Goal: Information Seeking & Learning: Learn about a topic

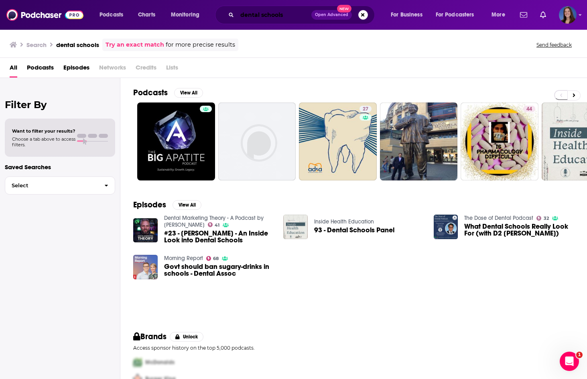
click at [287, 17] on input "dental schools" at bounding box center [274, 14] width 74 height 13
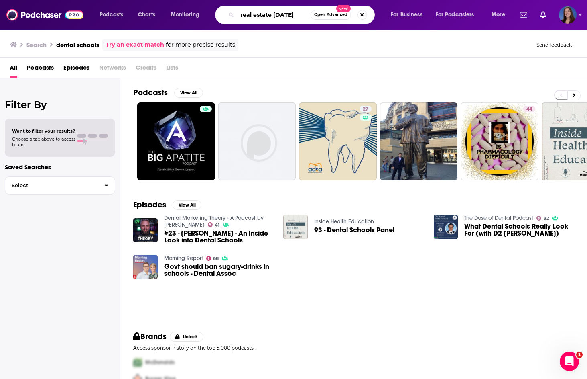
type input "real estate [DATE]"
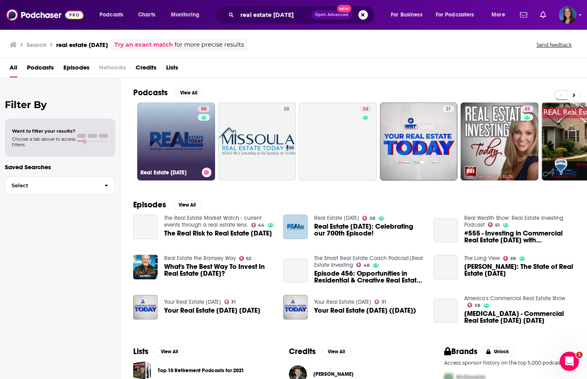
click at [187, 119] on link "58 Real Estate [DATE]" at bounding box center [176, 141] width 78 height 78
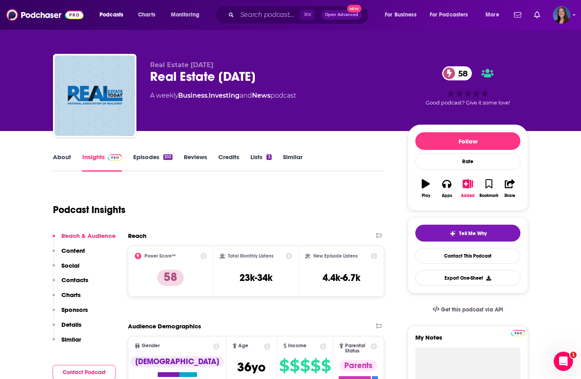
click at [60, 161] on link "About" at bounding box center [62, 162] width 18 height 18
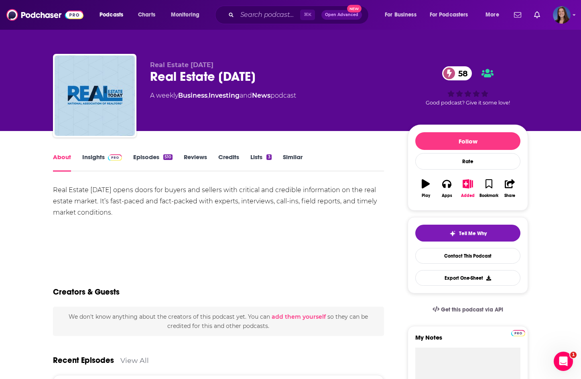
click at [94, 160] on link "Insights" at bounding box center [102, 162] width 40 height 18
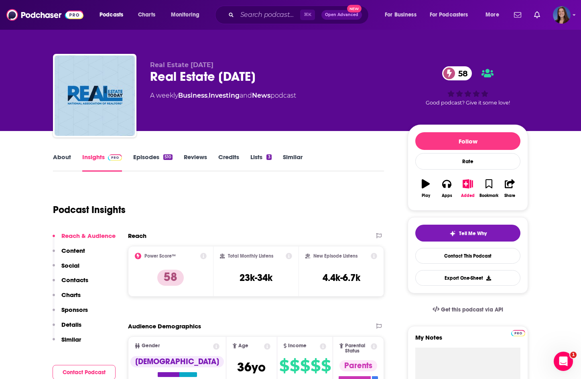
scroll to position [0, 0]
click at [67, 154] on link "About" at bounding box center [62, 162] width 18 height 18
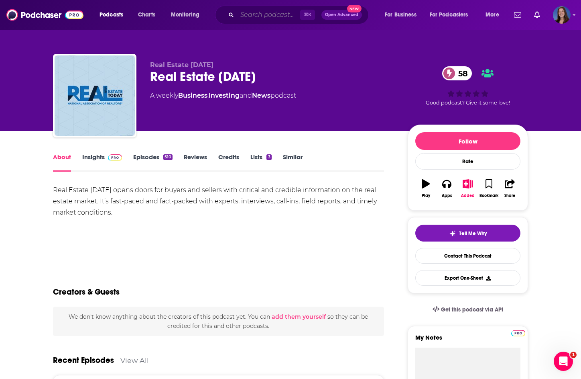
click at [292, 13] on input "Search podcasts, credits, & more..." at bounding box center [268, 14] width 63 height 13
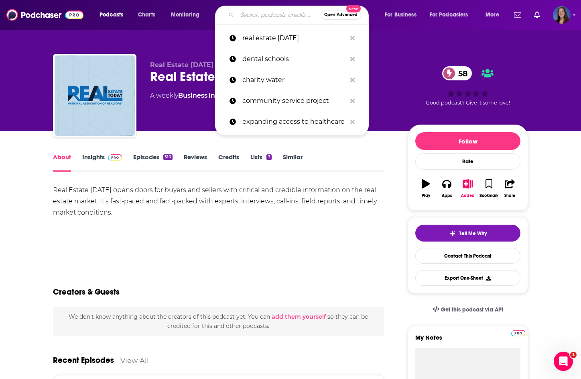
paste input "SoCal Real Estate Development and Syndication Podcast"
type input "SoCal Real Estate Development and Syndication Podcast"
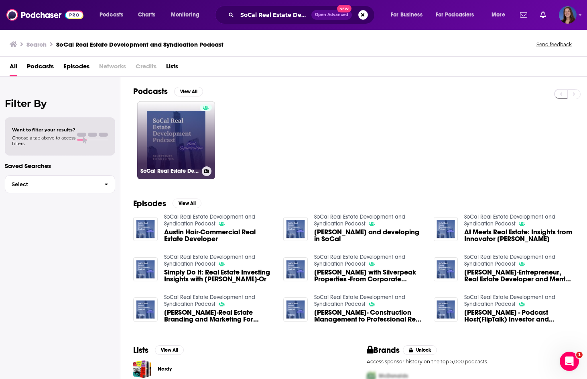
click at [184, 139] on link "SoCal Real Estate Development and Syndication Podcast" at bounding box center [176, 140] width 78 height 78
